Goal: Task Accomplishment & Management: Complete application form

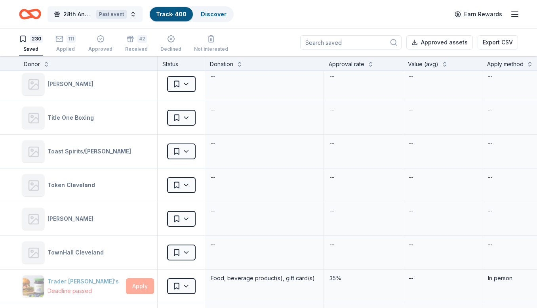
click at [136, 10] on button "28th Annual Rotsky Foundation Silent Auction Past event" at bounding box center [95, 14] width 95 height 16
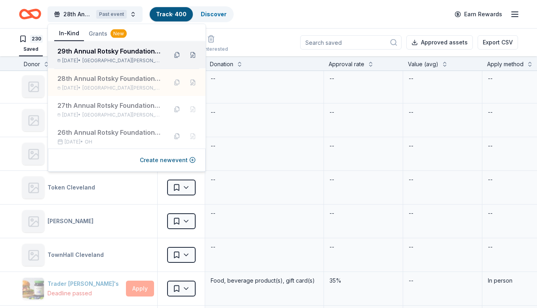
click at [95, 60] on div "[DATE] • [GEOGRAPHIC_DATA][PERSON_NAME], [GEOGRAPHIC_DATA]" at bounding box center [109, 60] width 104 height 6
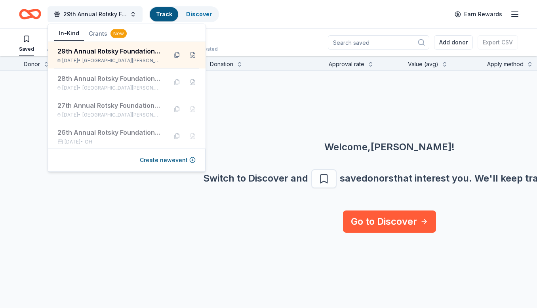
click at [265, 111] on div "Welcome, [PERSON_NAME] ! Switch to Discover and save donors that interest you. …" at bounding box center [389, 140] width 537 height 139
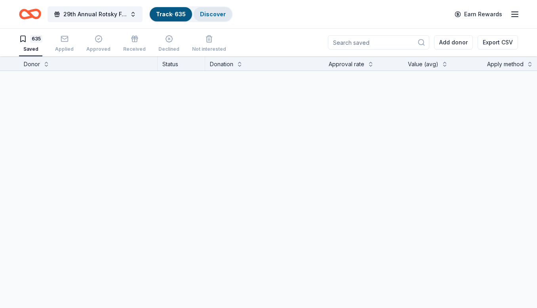
click at [196, 16] on div "Discover" at bounding box center [213, 14] width 38 height 14
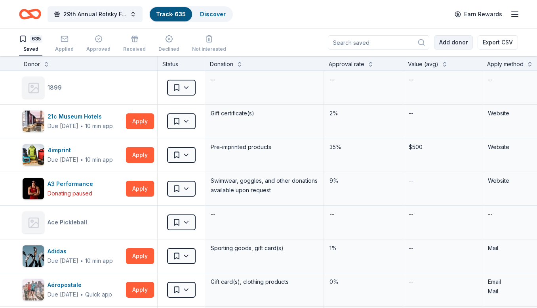
click at [456, 42] on button "Add donor" at bounding box center [453, 42] width 39 height 14
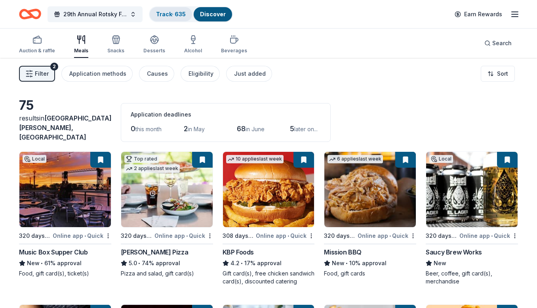
click at [174, 12] on link "Track · 635" at bounding box center [171, 14] width 30 height 7
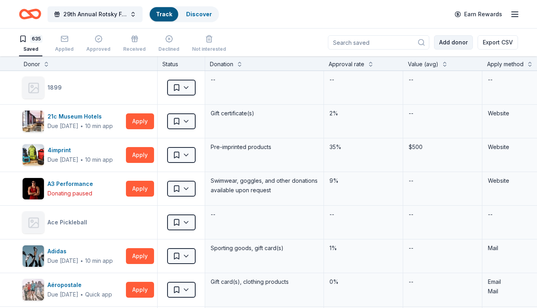
click at [458, 42] on button "Add donor" at bounding box center [453, 42] width 39 height 14
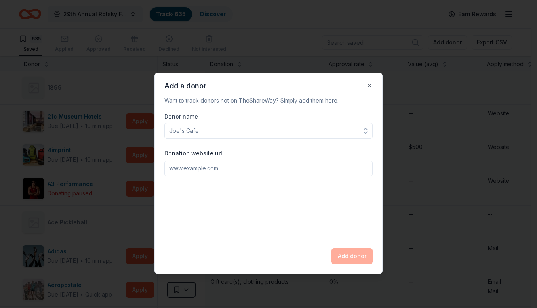
click at [452, 37] on div at bounding box center [268, 154] width 537 height 308
click at [446, 46] on div at bounding box center [268, 154] width 537 height 308
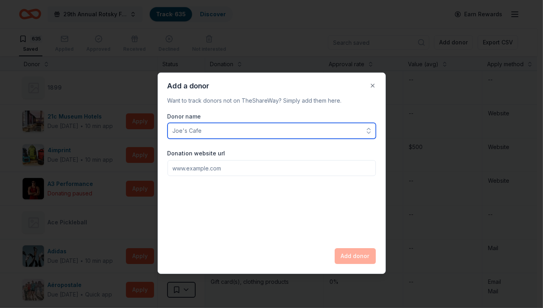
click at [222, 130] on input "Donor name" at bounding box center [272, 131] width 208 height 16
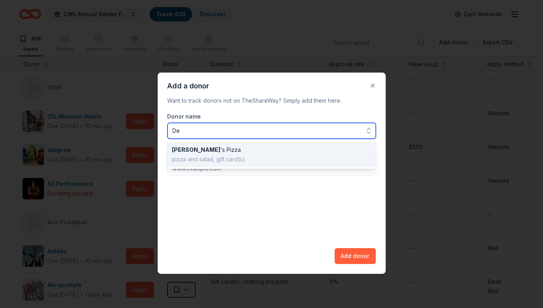
type input "D"
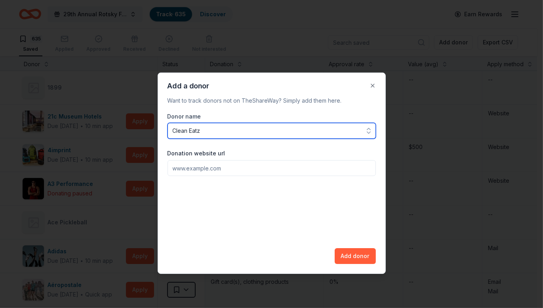
type input "Clean Eatz"
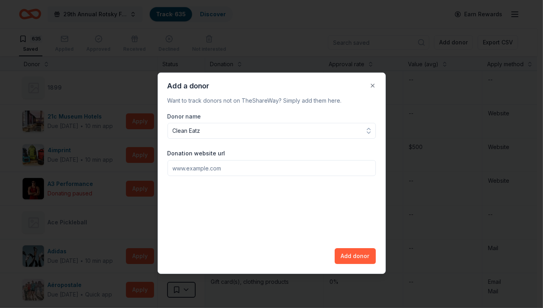
click at [195, 170] on input "Donation website url" at bounding box center [272, 168] width 208 height 16
click at [376, 83] on button "Close" at bounding box center [373, 86] width 16 height 16
